Goal: Information Seeking & Learning: Check status

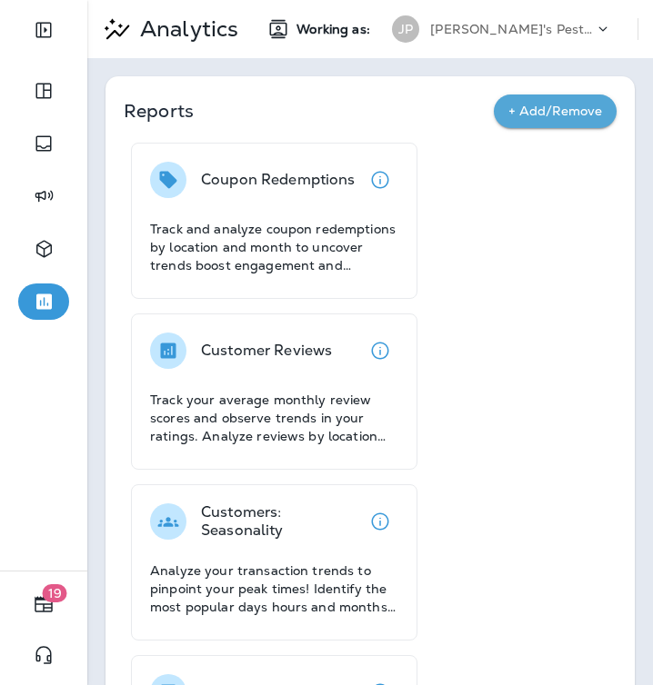
click at [544, 24] on p "[PERSON_NAME]'s Pest Control - [GEOGRAPHIC_DATA]" at bounding box center [512, 29] width 164 height 15
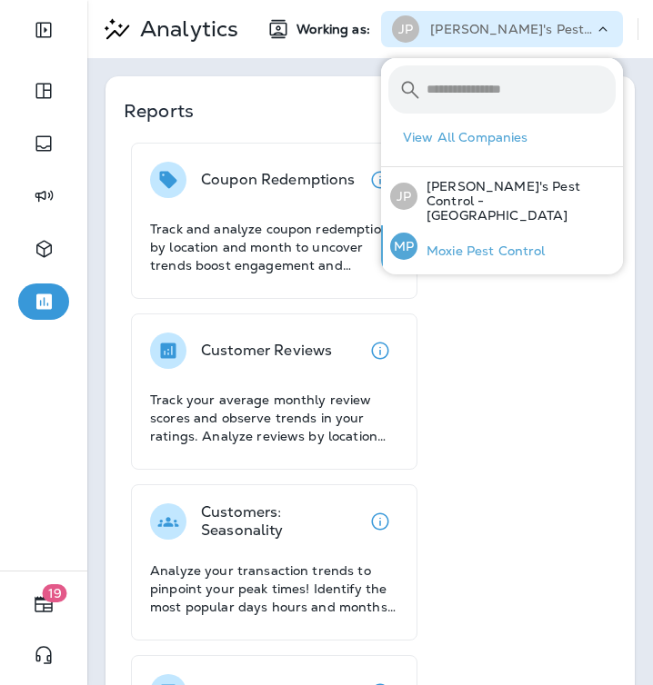
click at [504, 244] on p "Moxie Pest Control" at bounding box center [481, 251] width 128 height 15
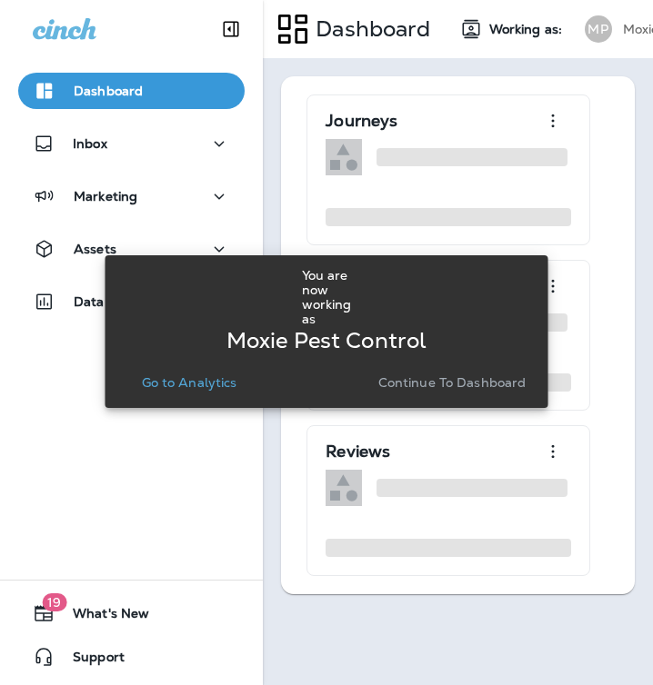
click at [446, 379] on p "Continue to Dashboard" at bounding box center [452, 382] width 148 height 15
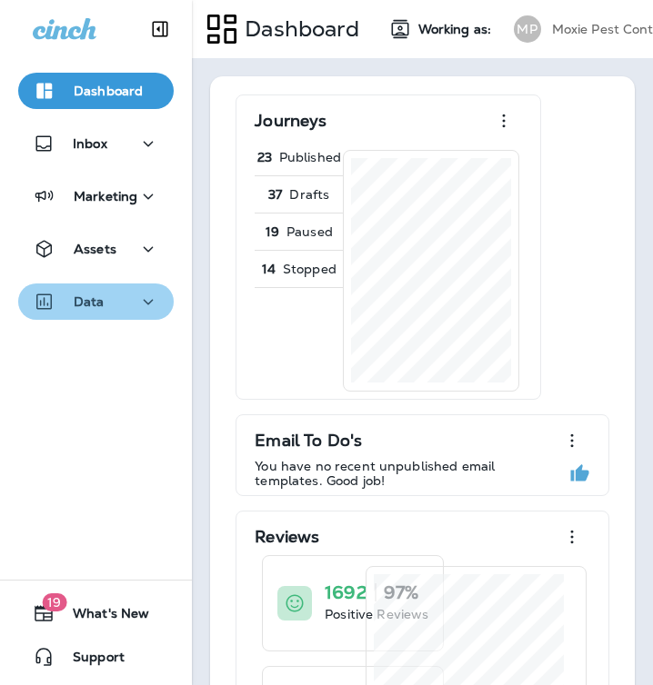
click at [113, 289] on button "Data" at bounding box center [95, 302] width 155 height 36
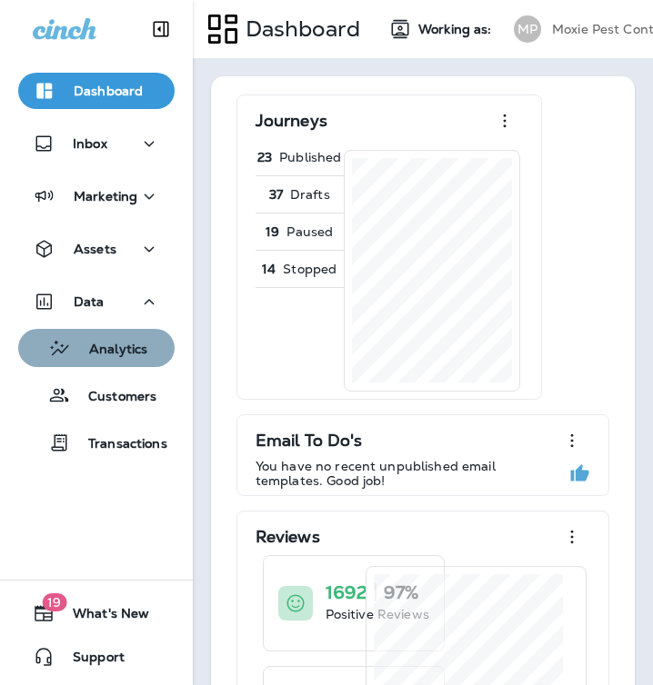
click at [110, 360] on div "Analytics" at bounding box center [86, 348] width 122 height 27
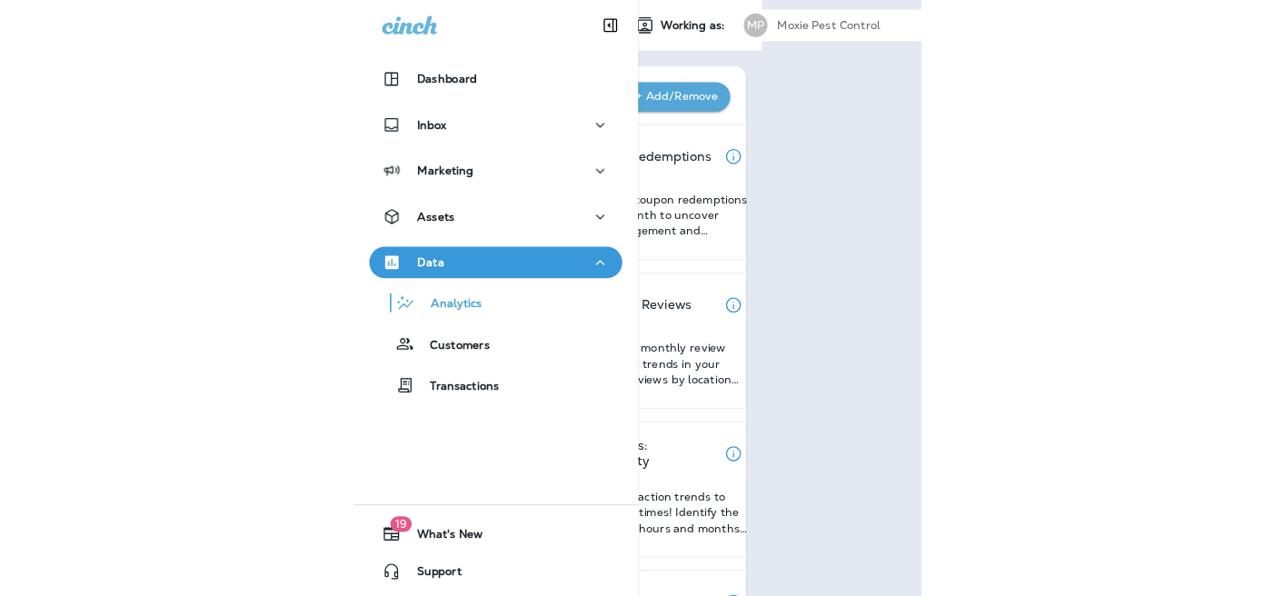
scroll to position [0, 16]
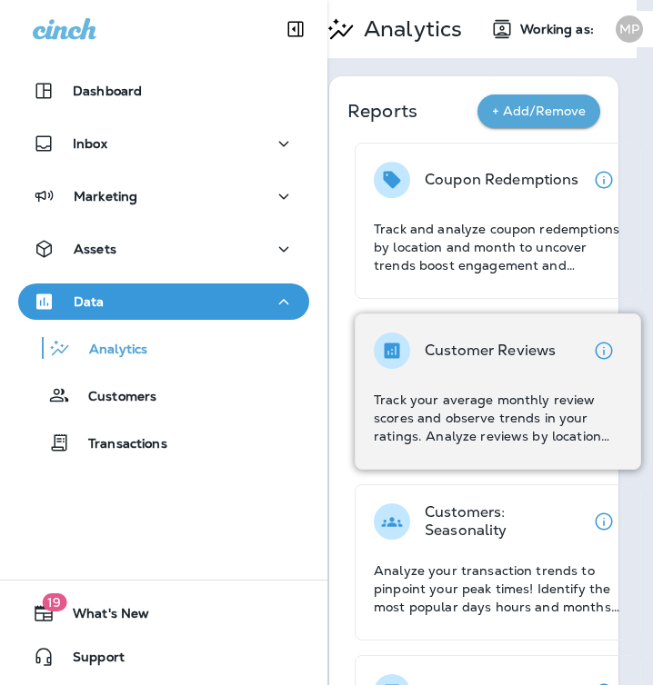
click at [488, 369] on div "Customer Reviews Track your average monthly review scores and observe trends in…" at bounding box center [498, 389] width 248 height 113
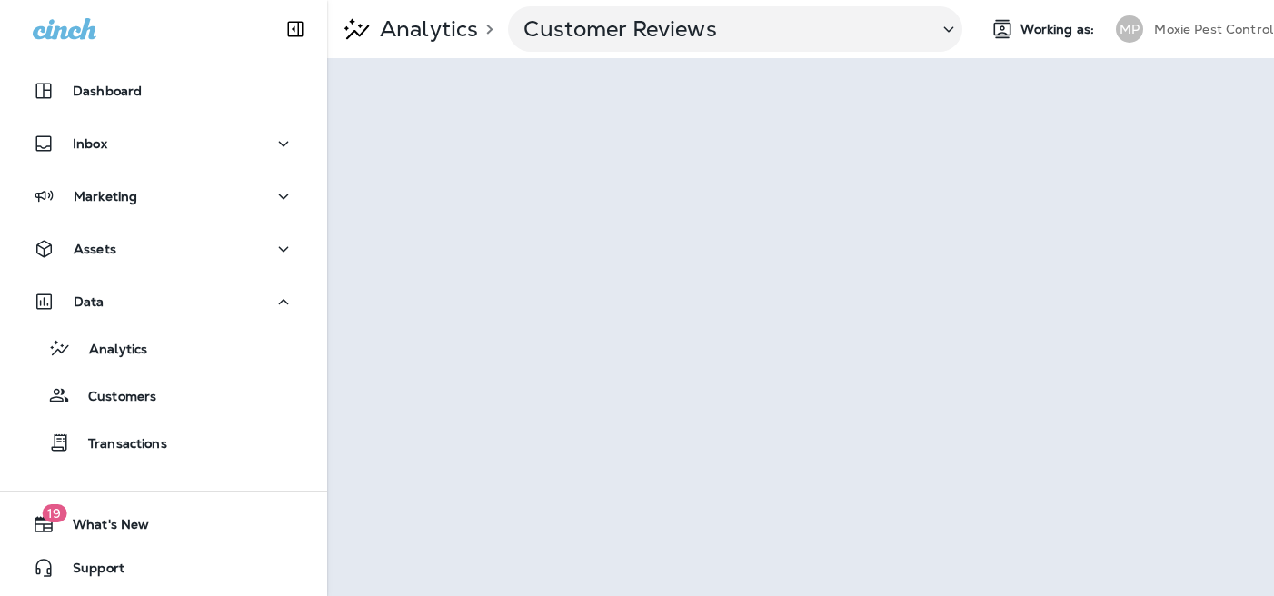
click at [1166, 29] on p "Moxie Pest Control" at bounding box center [1213, 29] width 119 height 15
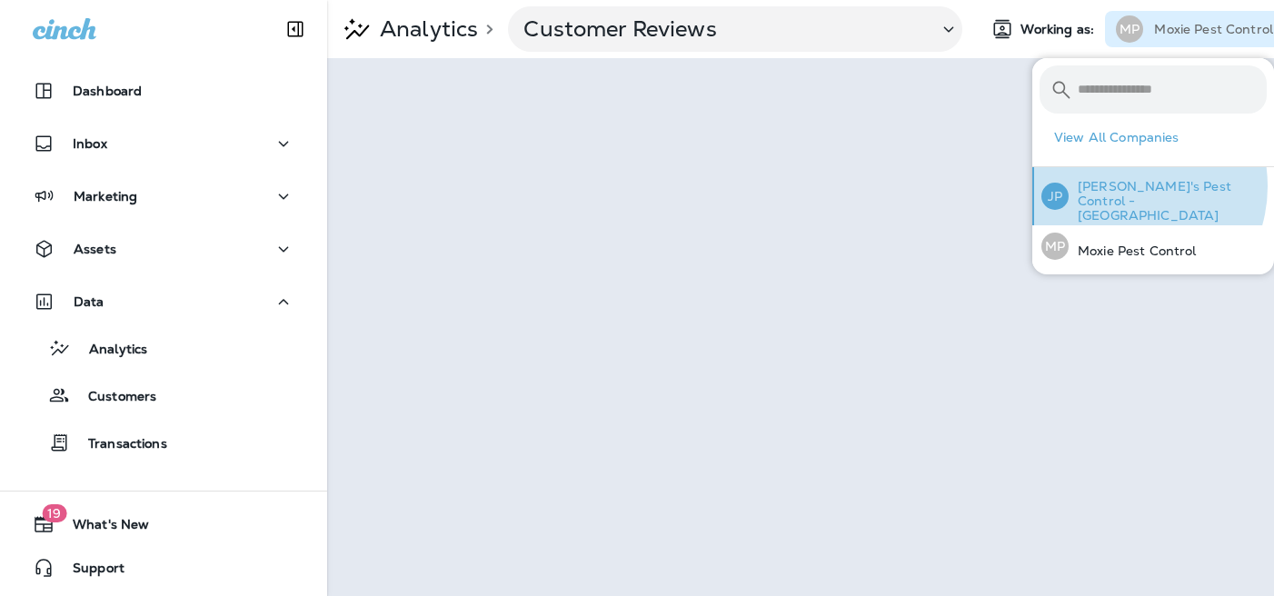
click at [1125, 186] on p "[PERSON_NAME]'s Pest Control - [GEOGRAPHIC_DATA]" at bounding box center [1168, 201] width 198 height 44
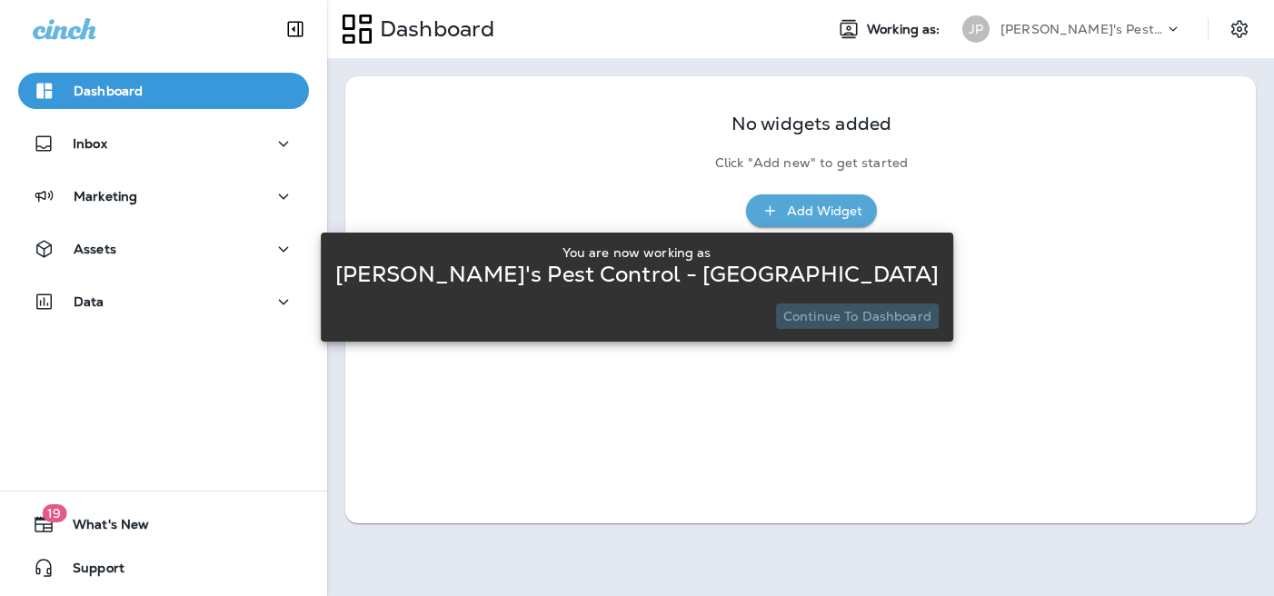
click at [827, 319] on p "Continue to Dashboard" at bounding box center [858, 316] width 148 height 15
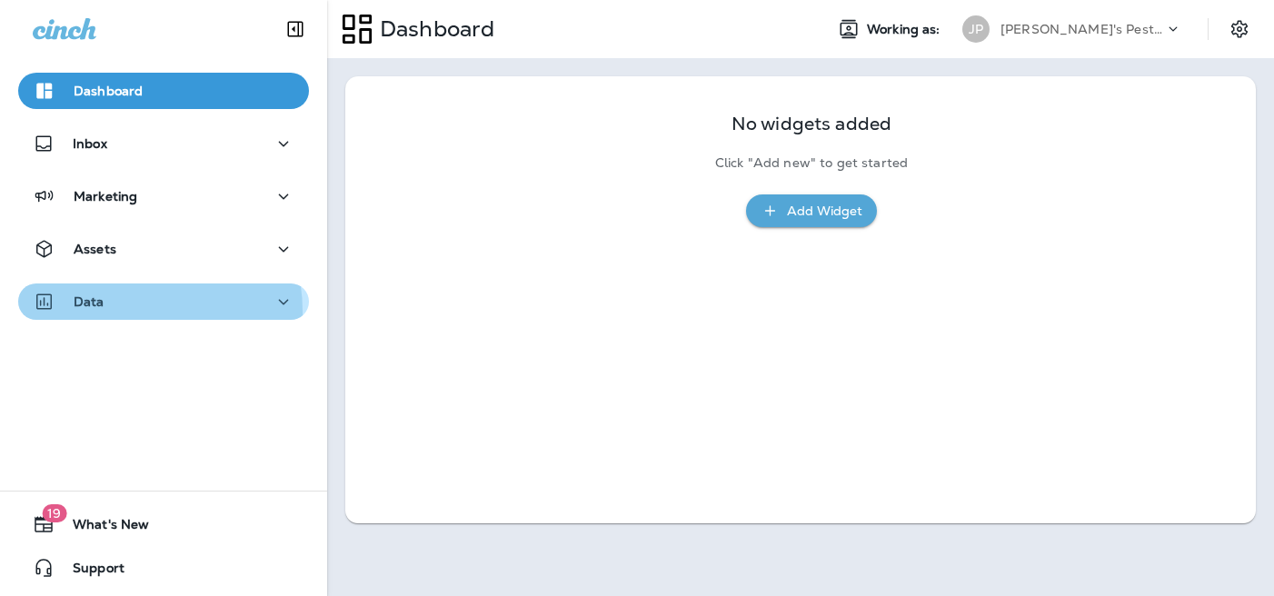
click at [107, 313] on button "Data" at bounding box center [163, 302] width 291 height 36
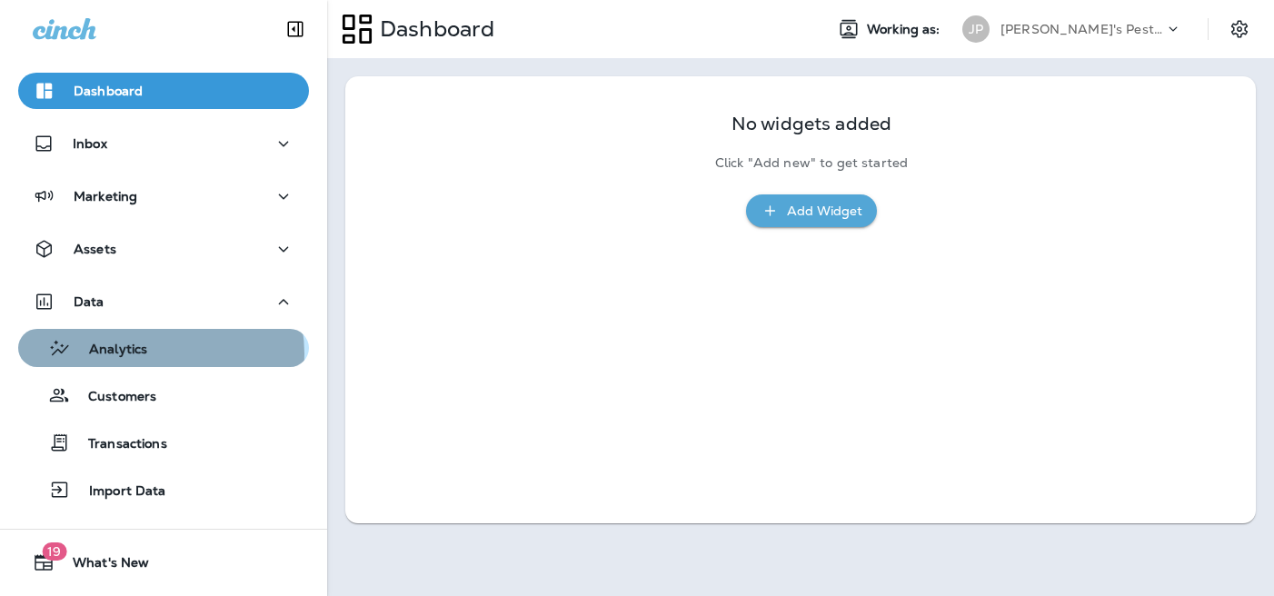
click at [160, 354] on div "Analytics" at bounding box center [163, 348] width 276 height 27
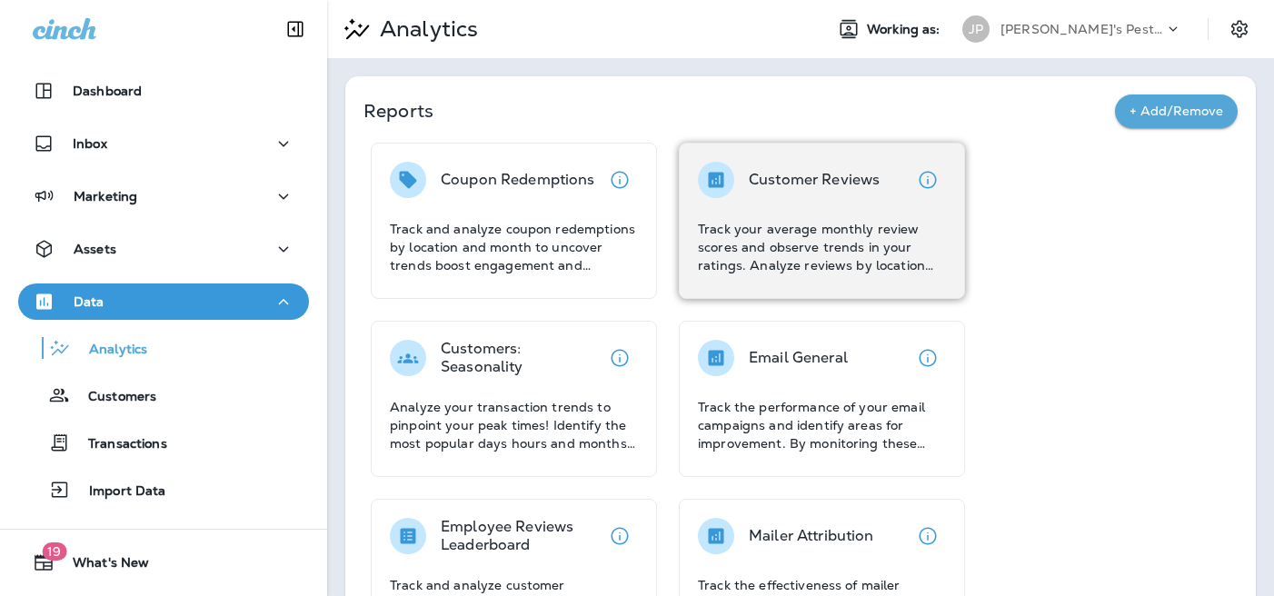
click at [789, 218] on div "Customer Reviews Track your average monthly review scores and observe trends in…" at bounding box center [822, 218] width 248 height 113
